Goal: Task Accomplishment & Management: Complete application form

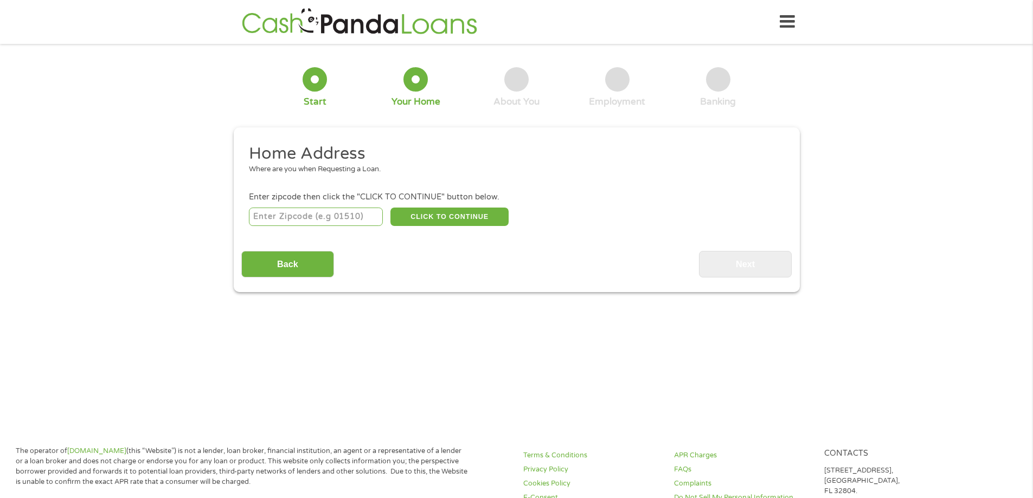
click at [334, 222] on input "number" at bounding box center [316, 217] width 134 height 18
type input "93274"
select select "[US_STATE]"
click at [469, 219] on button "CLICK TO CONTINUE" at bounding box center [450, 217] width 118 height 18
type input "93274"
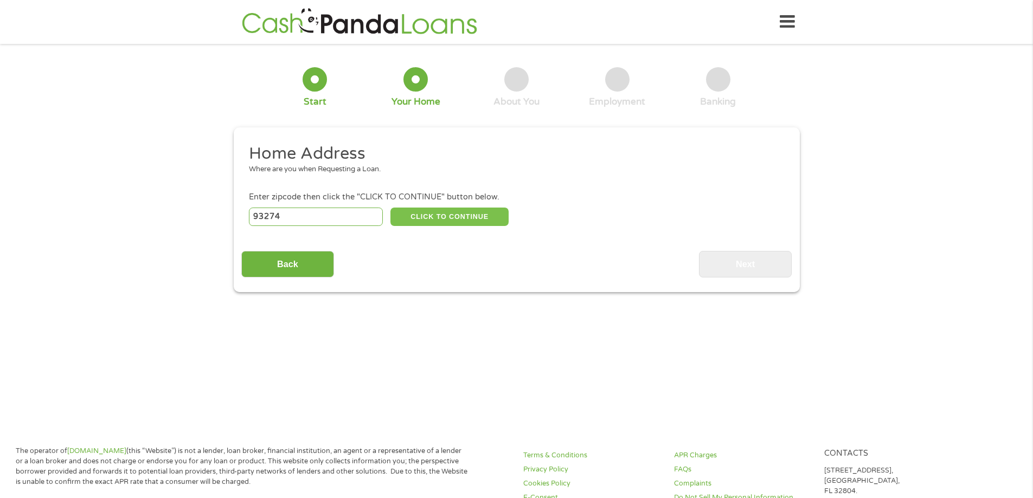
type input "Tulare"
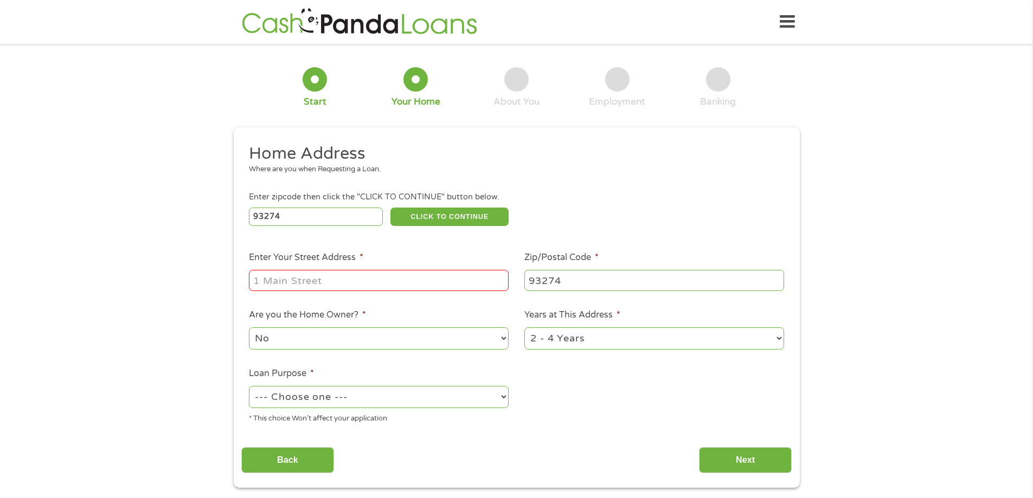
click at [347, 280] on input "Enter Your Street Address *" at bounding box center [379, 280] width 260 height 21
drag, startPoint x: 401, startPoint y: 283, endPoint x: 494, endPoint y: 279, distance: 93.4
click at [494, 279] on input "[STREET_ADDRESS]" at bounding box center [379, 280] width 260 height 21
type input "[STREET_ADDRESS]"
click at [630, 189] on ul "Home Address Where are you when Requesting a Loan. Enter zipcode then click the…" at bounding box center [516, 288] width 551 height 290
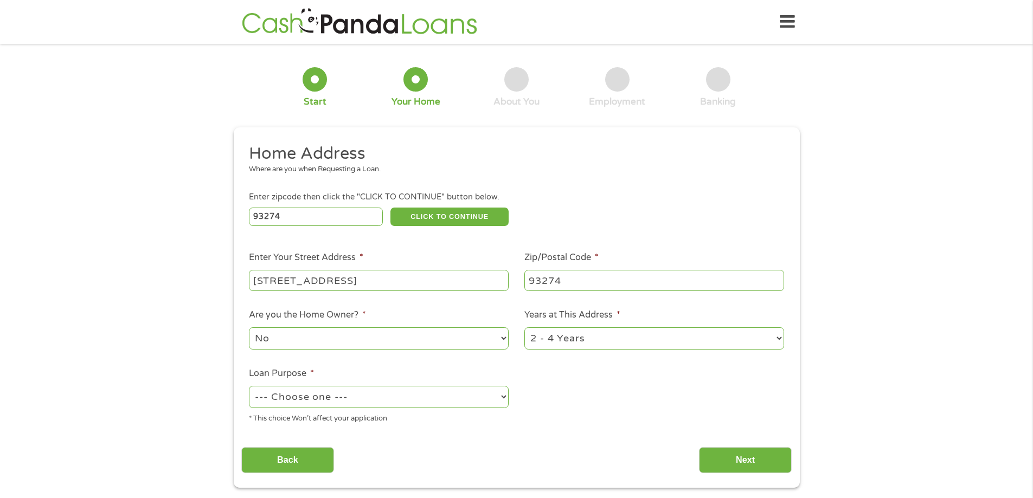
click at [639, 337] on select "1 Year or less 1 - 2 Years 2 - 4 Years Over 4 Years" at bounding box center [655, 339] width 260 height 22
select select "60months"
click at [525, 328] on select "1 Year or less 1 - 2 Years 2 - 4 Years Over 4 Years" at bounding box center [655, 339] width 260 height 22
click at [433, 343] on select "No Yes" at bounding box center [379, 339] width 260 height 22
click at [435, 341] on select "No Yes" at bounding box center [379, 339] width 260 height 22
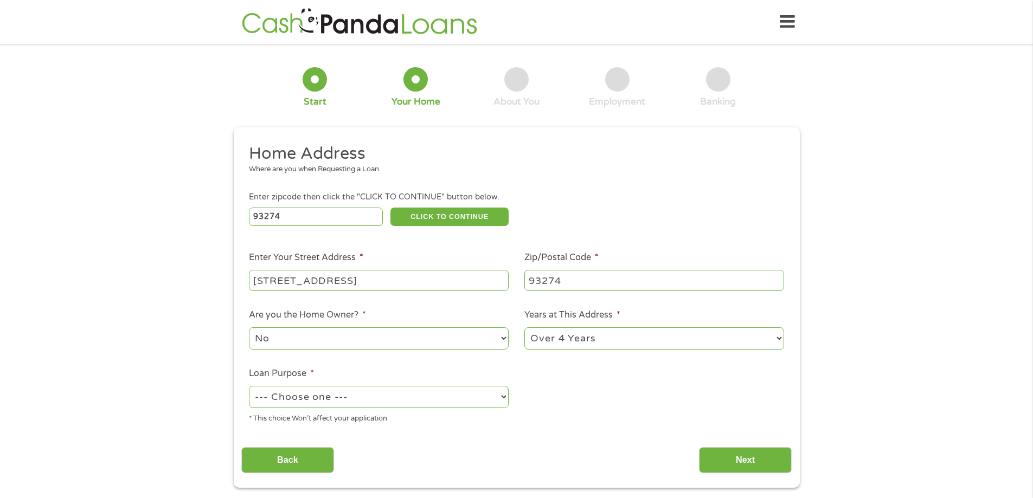
click at [390, 392] on select "--- Choose one --- Pay Bills Debt Consolidation Home Improvement Major Purchase…" at bounding box center [379, 397] width 260 height 22
select select "shorttermcash"
click at [249, 386] on select "--- Choose one --- Pay Bills Debt Consolidation Home Improvement Major Purchase…" at bounding box center [379, 397] width 260 height 22
click at [768, 468] on input "Next" at bounding box center [745, 460] width 93 height 27
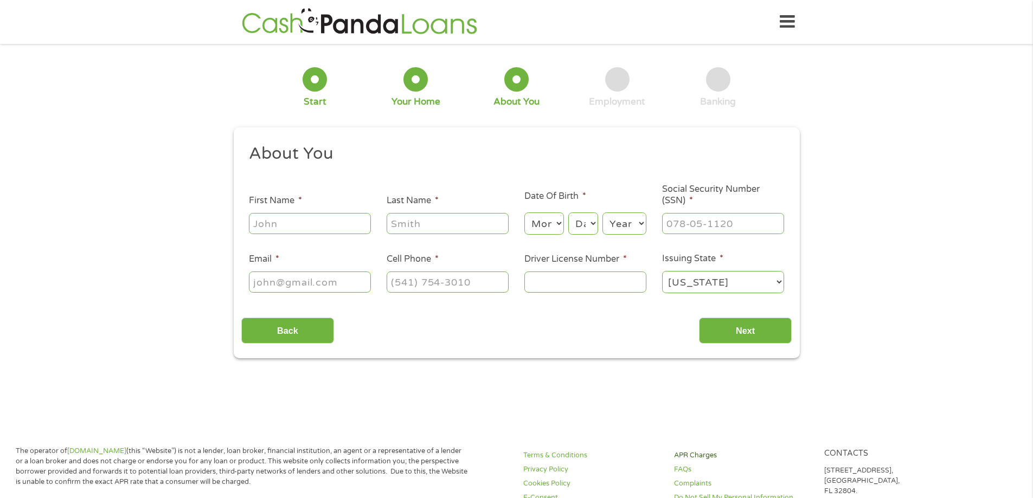
scroll to position [4, 4]
click at [326, 227] on input "First Name *" at bounding box center [310, 223] width 122 height 21
type input "[PERSON_NAME]"
type input "[EMAIL_ADDRESS][DOMAIN_NAME]"
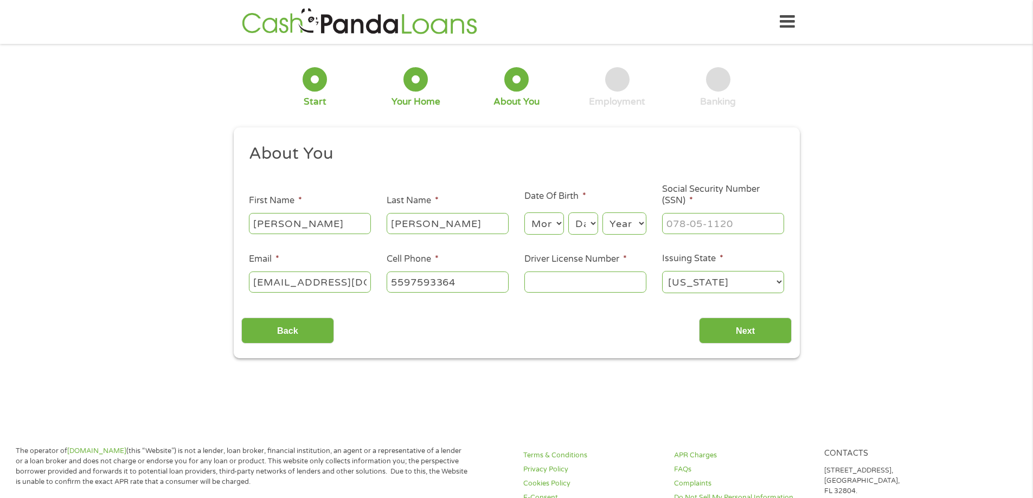
type input "[PHONE_NUMBER]"
click at [564, 219] on select "Month 1 2 3 4 5 6 7 8 9 10 11 12" at bounding box center [545, 224] width 40 height 22
select select "10"
click at [525, 213] on select "Month 1 2 3 4 5 6 7 8 9 10 11 12" at bounding box center [545, 224] width 40 height 22
click at [589, 227] on select "Day 1 2 3 4 5 6 7 8 9 10 11 12 13 14 15 16 17 18 19 20 21 22 23 24 25 26 27 28 …" at bounding box center [582, 224] width 29 height 22
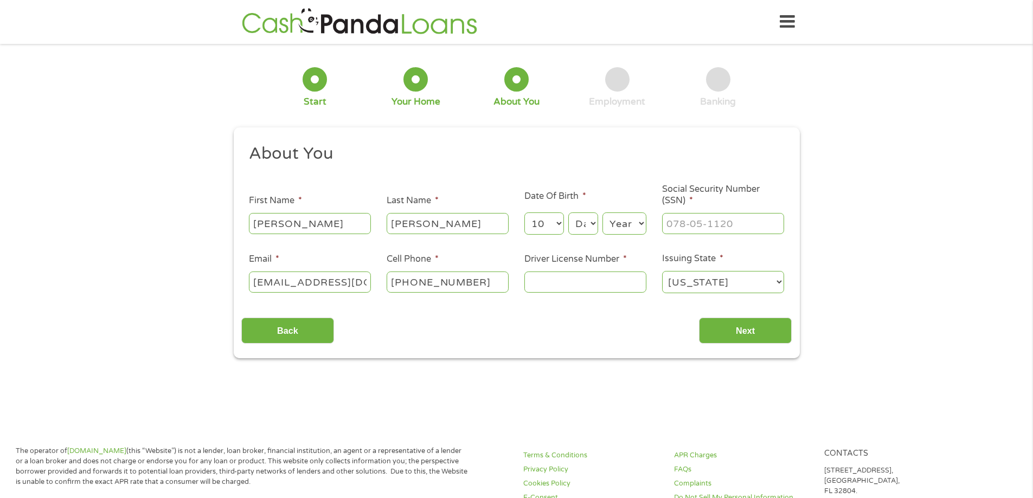
select select "6"
click at [568, 213] on select "Day 1 2 3 4 5 6 7 8 9 10 11 12 13 14 15 16 17 18 19 20 21 22 23 24 25 26 27 28 …" at bounding box center [582, 224] width 29 height 22
click at [628, 231] on select "Year [DATE] 2006 2005 2004 2003 2002 2001 2000 1999 1998 1997 1996 1995 1994 19…" at bounding box center [625, 224] width 44 height 22
select select "1996"
click at [603, 213] on select "Year [DATE] 2006 2005 2004 2003 2002 2001 2000 1999 1998 1997 1996 1995 1994 19…" at bounding box center [625, 224] width 44 height 22
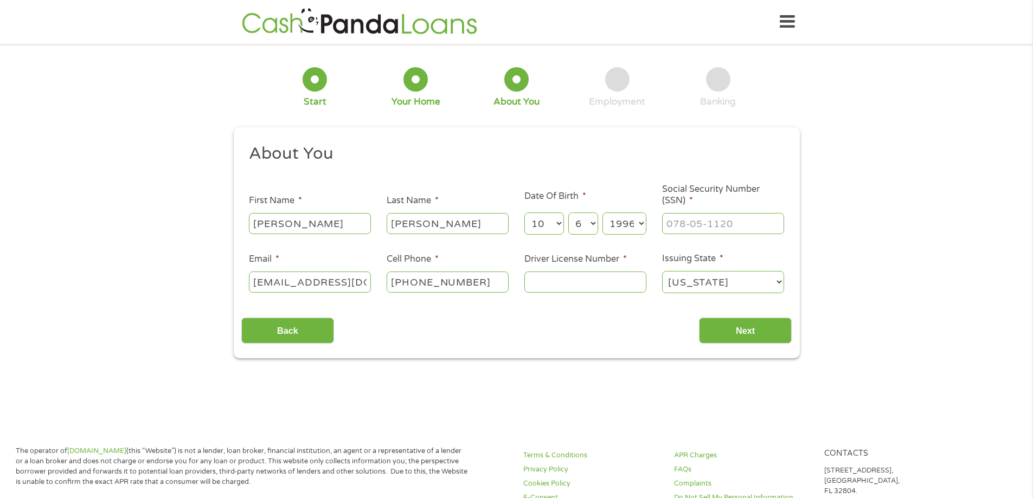
type input "___-__-____"
click at [692, 227] on input "___-__-____" at bounding box center [723, 223] width 122 height 21
type input "620-92-0109"
click at [598, 278] on input "Driver License Number *" at bounding box center [586, 282] width 122 height 21
type input "f7535988"
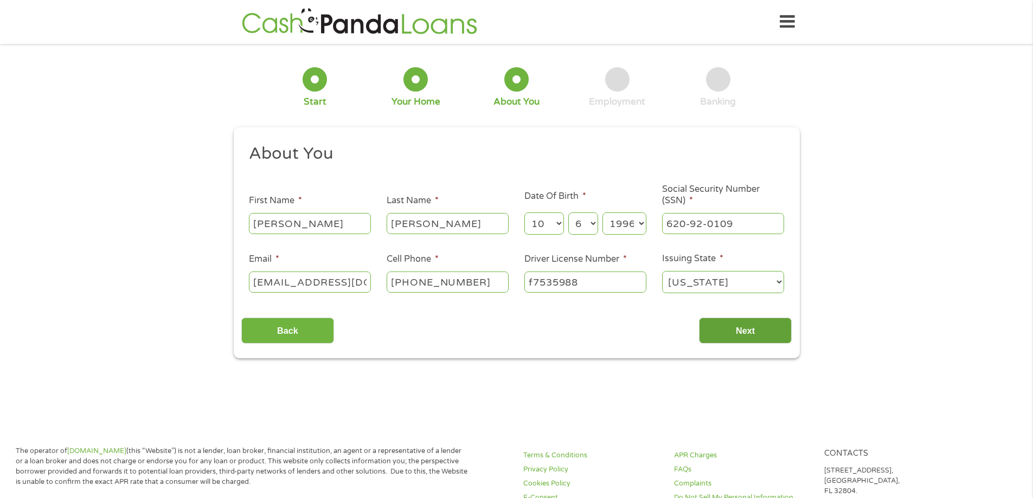
click at [749, 330] on input "Next" at bounding box center [745, 331] width 93 height 27
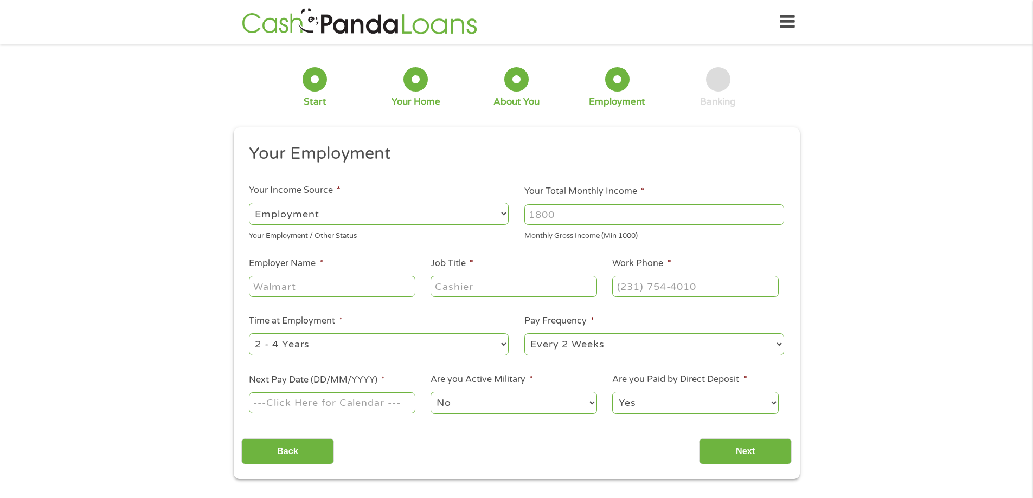
click at [351, 285] on input "Employer Name *" at bounding box center [332, 286] width 166 height 21
type input "valmetal"
click at [509, 290] on input "Job Title *" at bounding box center [514, 286] width 166 height 21
type input "welder"
click at [713, 282] on input "(___) ___-____" at bounding box center [695, 286] width 166 height 21
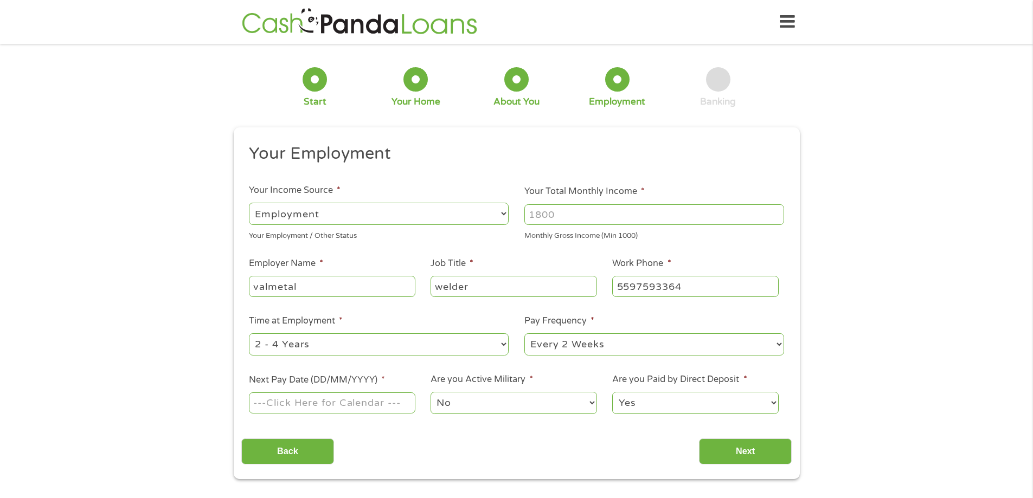
type input "[PHONE_NUMBER]"
click at [372, 406] on input "Next Pay Date (DD/MM/YYYY) *" at bounding box center [332, 403] width 166 height 21
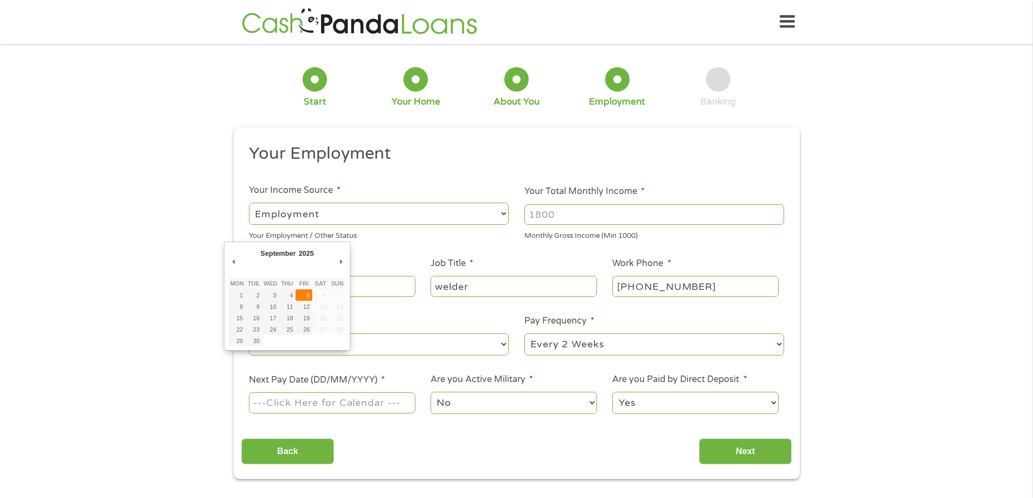
type input "[DATE]"
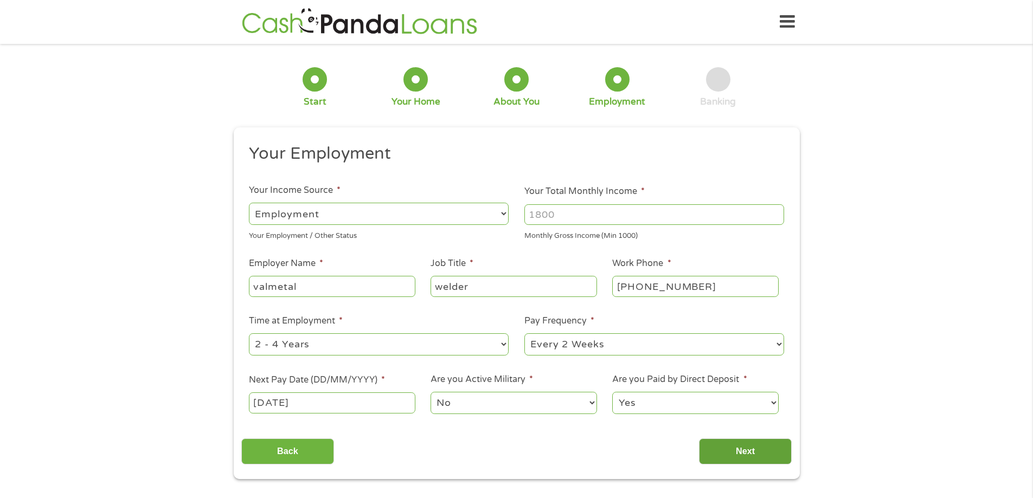
click at [732, 451] on input "Next" at bounding box center [745, 452] width 93 height 27
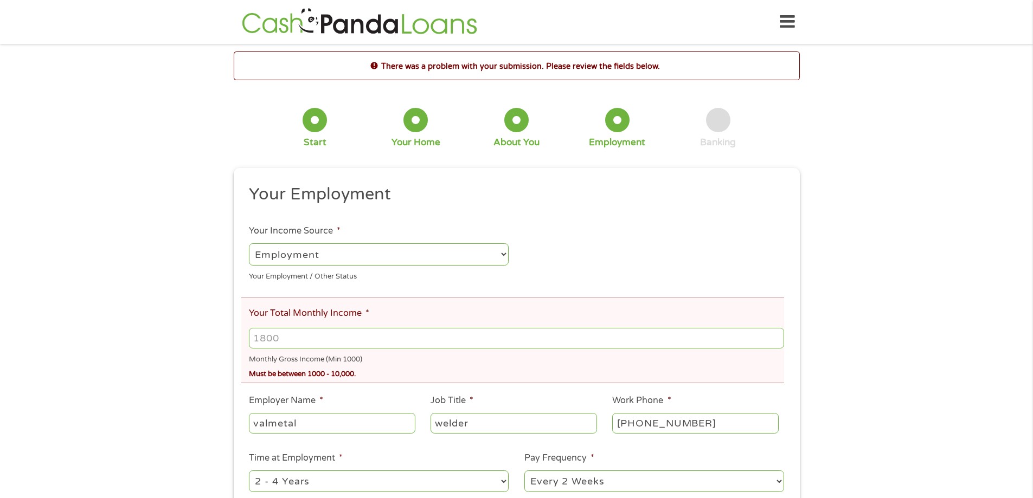
click at [374, 340] on input "Your Total Monthly Income *" at bounding box center [516, 338] width 535 height 21
type input "1"
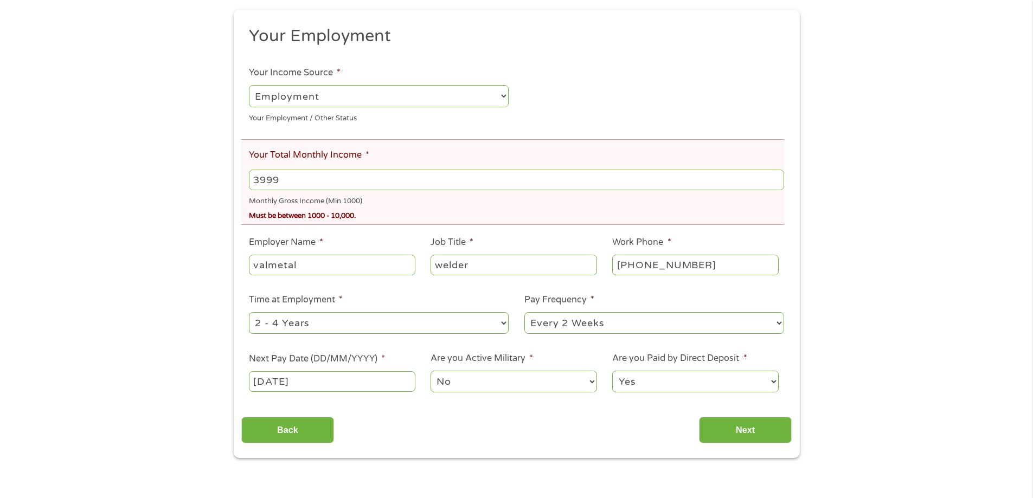
scroll to position [163, 0]
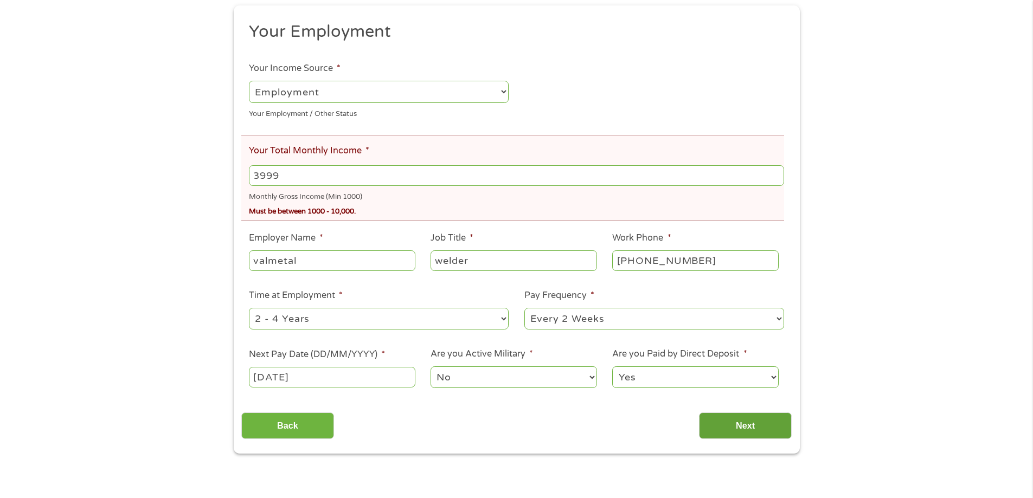
type input "3999"
click at [737, 425] on input "Next" at bounding box center [745, 426] width 93 height 27
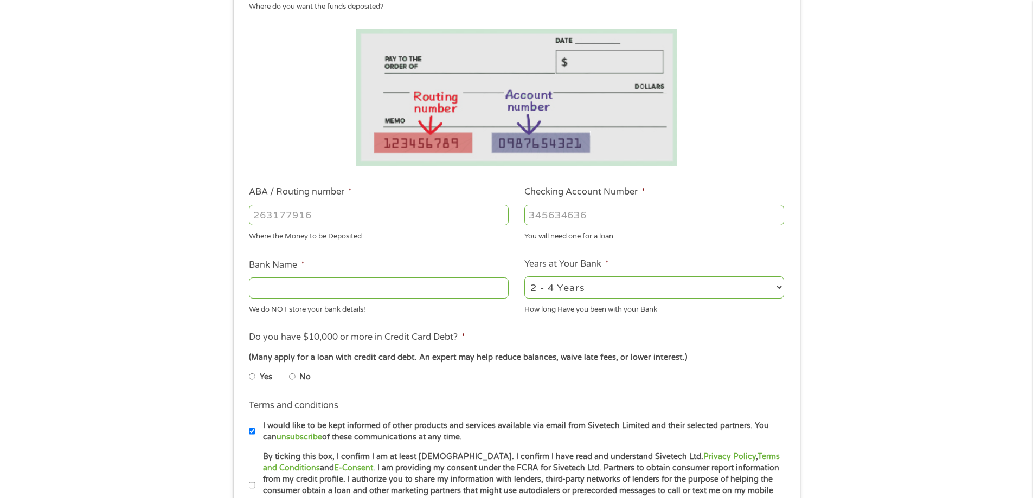
click at [375, 219] on input "ABA / Routing number *" at bounding box center [379, 215] width 260 height 21
drag, startPoint x: 474, startPoint y: 219, endPoint x: 360, endPoint y: 206, distance: 114.6
click at [361, 203] on div at bounding box center [379, 215] width 260 height 25
click at [357, 212] on input "ABA / Routing number *" at bounding box center [379, 215] width 260 height 21
type input "322271627"
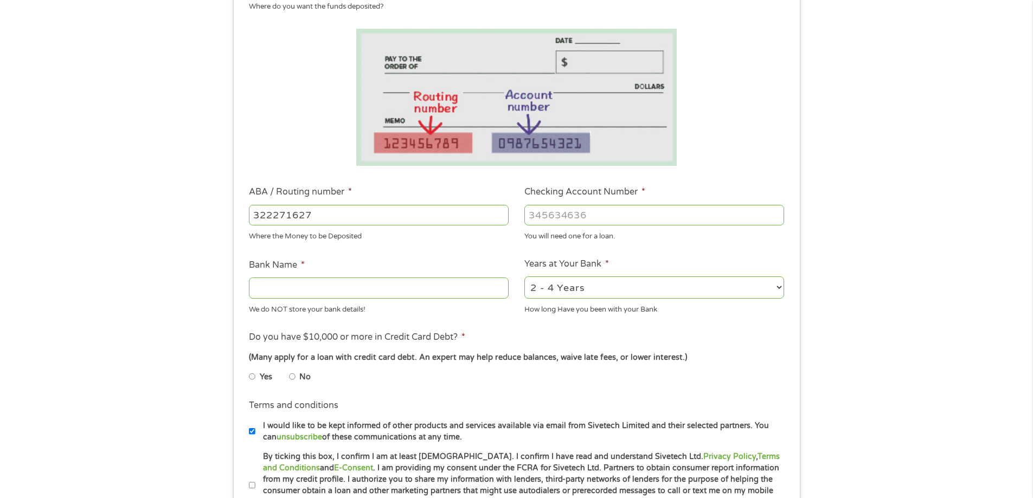
type input "JP MORGAN CHASE BANK NA"
type input "322271627"
click at [552, 218] on input "Checking Account Number *" at bounding box center [655, 215] width 260 height 21
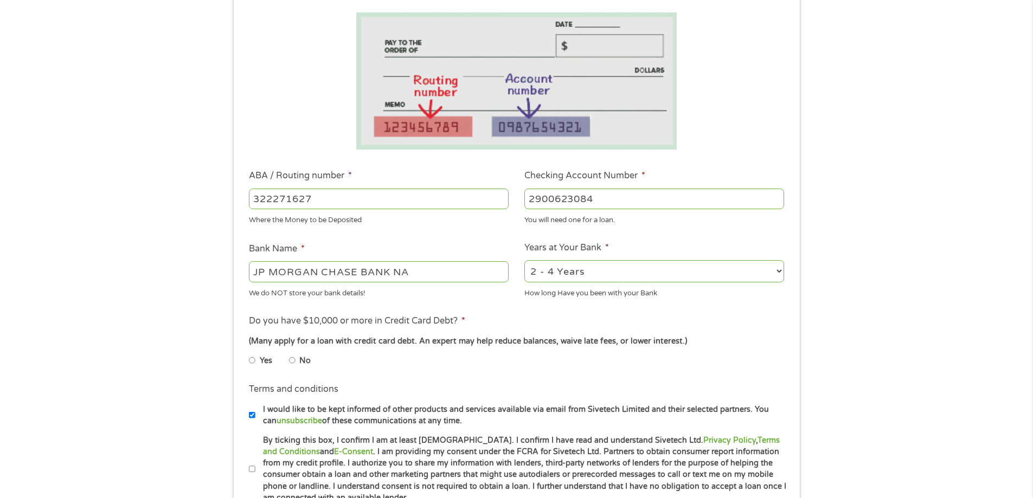
scroll to position [271, 0]
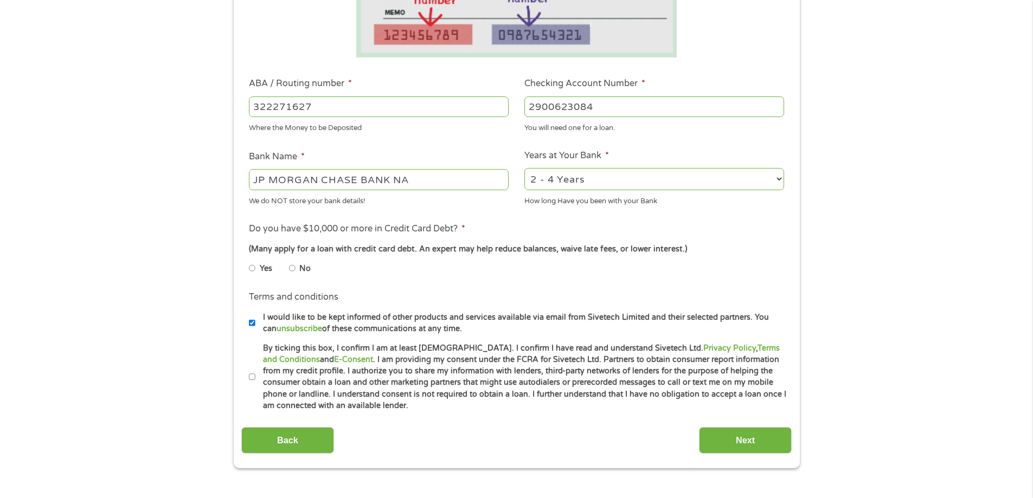
type input "2900623084"
click at [292, 266] on input "No" at bounding box center [292, 268] width 7 height 17
radio input "true"
click at [250, 380] on input "By ticking this box, I confirm I am at least [DEMOGRAPHIC_DATA]. I confirm I ha…" at bounding box center [252, 377] width 7 height 17
checkbox input "true"
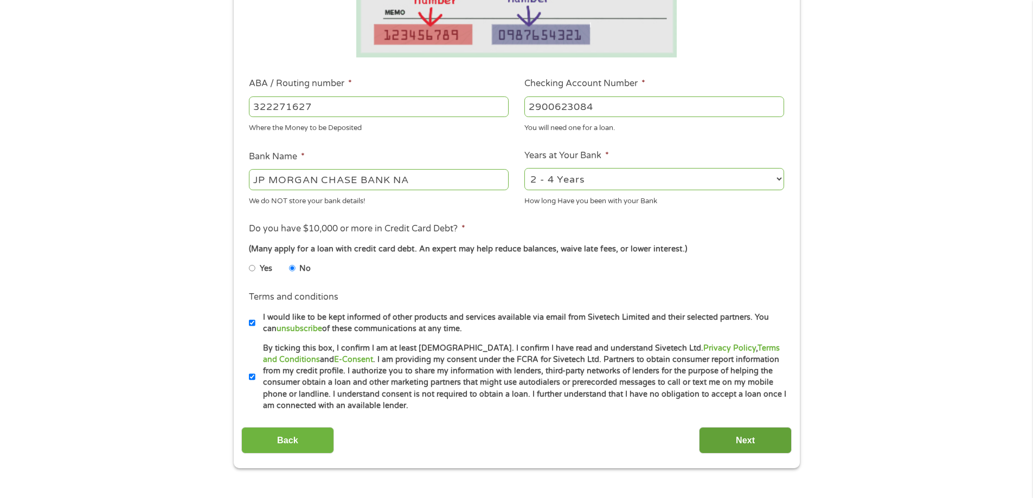
click at [770, 442] on input "Next" at bounding box center [745, 440] width 93 height 27
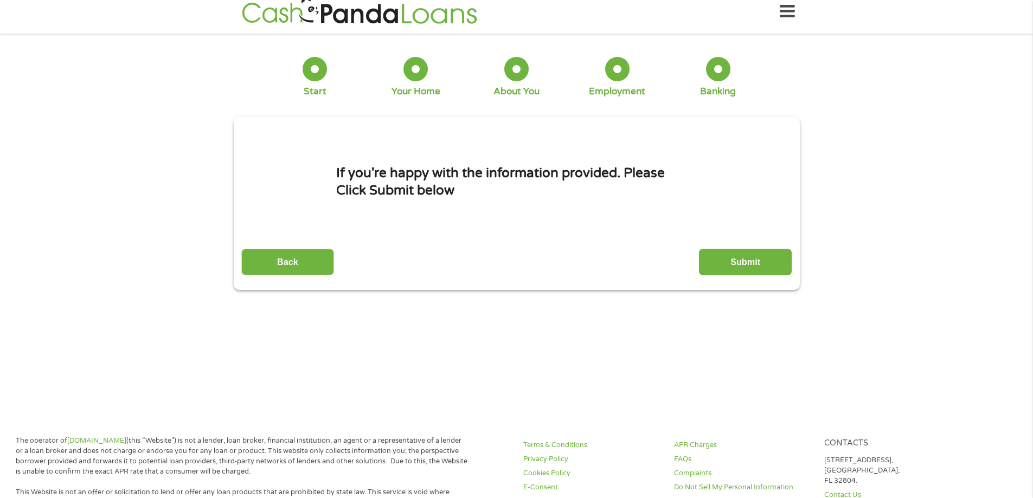
scroll to position [0, 0]
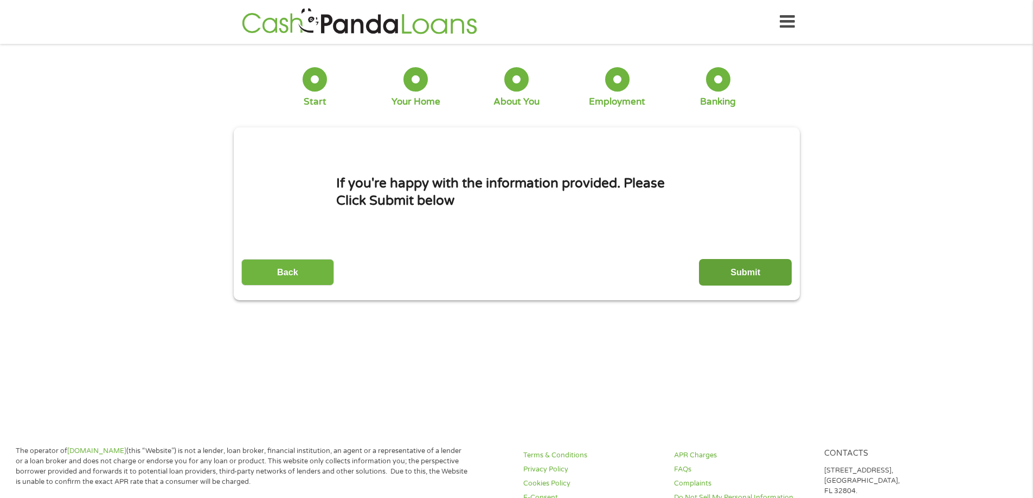
click at [733, 279] on input "Submit" at bounding box center [745, 272] width 93 height 27
